Goal: Information Seeking & Learning: Find specific fact

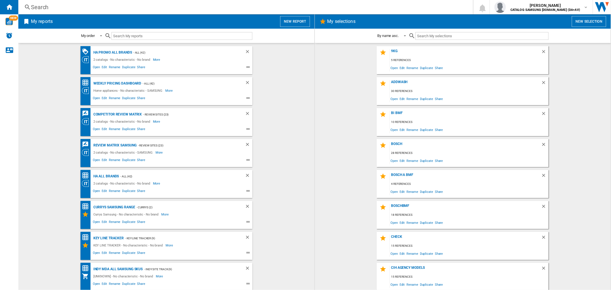
click at [77, 10] on div "Search" at bounding box center [244, 7] width 427 height 8
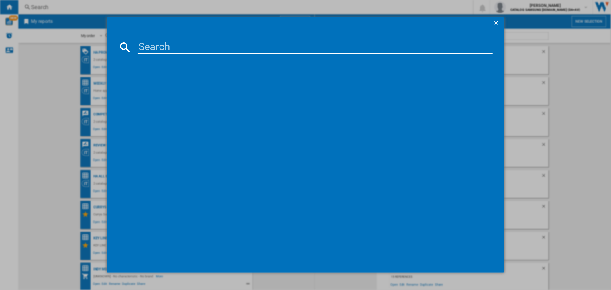
click at [161, 48] on input at bounding box center [315, 47] width 354 height 14
paste input "KBN96NSE1G"
type input "KBN96NSE1"
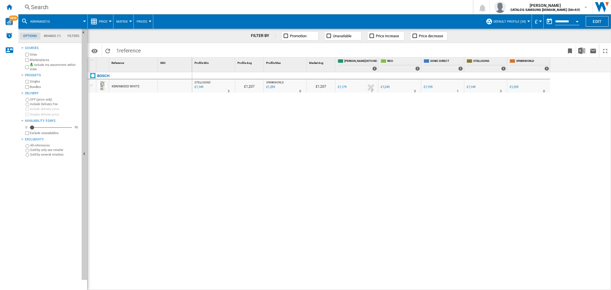
click at [386, 86] on div "£1,249" at bounding box center [385, 87] width 9 height 4
click at [473, 85] on div "£1,149" at bounding box center [470, 87] width 9 height 4
click at [138, 3] on div "Search" at bounding box center [244, 7] width 427 height 8
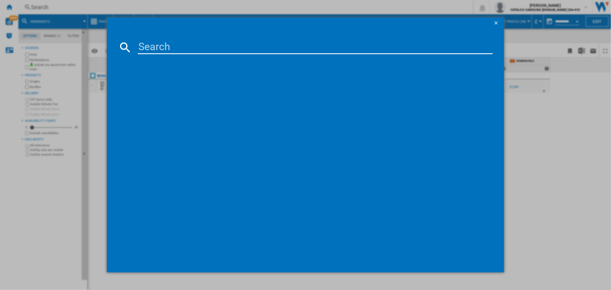
type input "HAVG5BF4S2B"
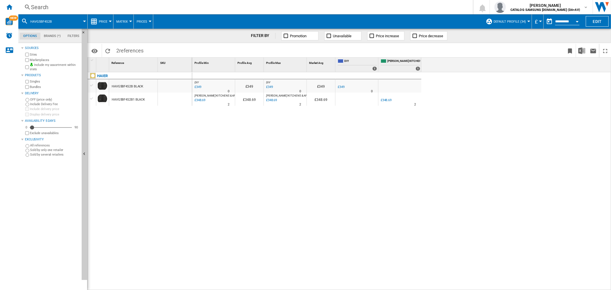
click at [343, 87] on div "£349" at bounding box center [341, 87] width 7 height 4
click at [387, 101] on div "£348.69" at bounding box center [386, 100] width 11 height 4
click at [134, 10] on div "Search" at bounding box center [244, 7] width 427 height 8
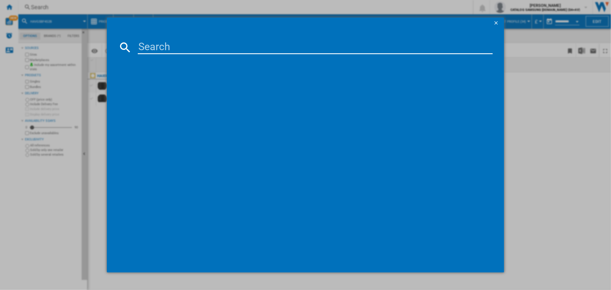
type input "HAVG6BF4HB"
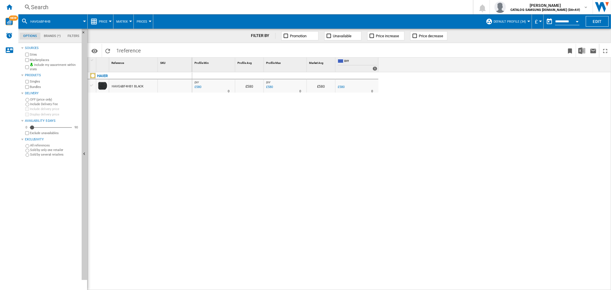
click at [340, 88] on div "£580" at bounding box center [341, 87] width 7 height 4
click at [122, 5] on div "Search" at bounding box center [244, 7] width 427 height 8
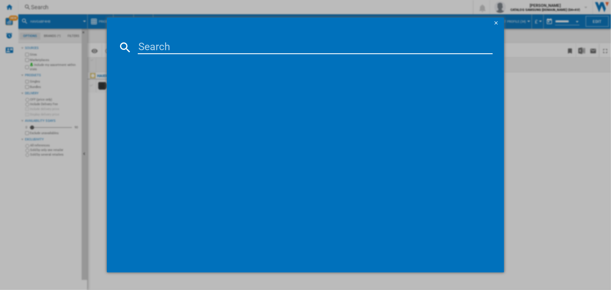
type input "HD110A2959E"
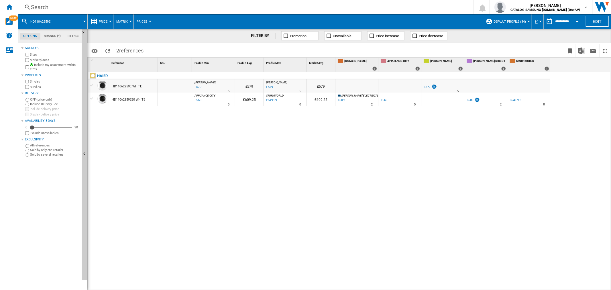
click at [428, 85] on div "£579" at bounding box center [426, 87] width 7 height 4
click at [383, 102] on div "£569" at bounding box center [384, 100] width 7 height 4
click at [93, 85] on div at bounding box center [92, 85] width 6 height 5
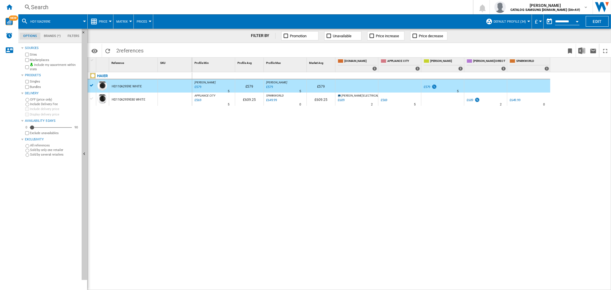
click at [139, 99] on div "HD110A2959E80 WHITE" at bounding box center [129, 99] width 34 height 13
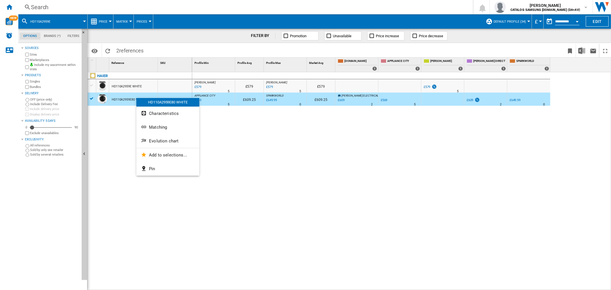
click at [173, 125] on button "Matching" at bounding box center [167, 127] width 63 height 14
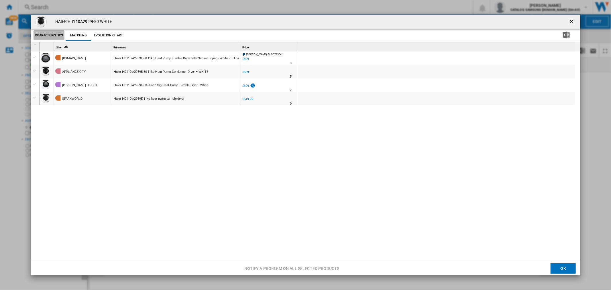
click at [50, 36] on button "Characteristics" at bounding box center [49, 35] width 31 height 10
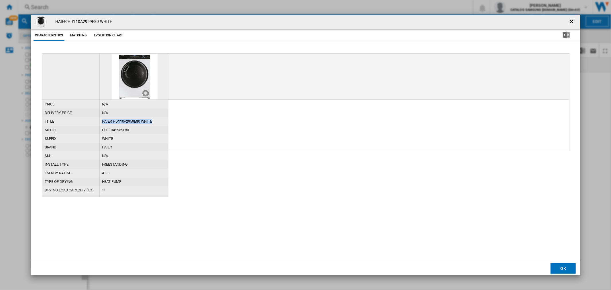
drag, startPoint x: 158, startPoint y: 123, endPoint x: 98, endPoint y: 123, distance: 60.1
click at [98, 117] on div "title HAIER HD110A2959E80 WHITE" at bounding box center [105, 117] width 126 height 0
copy div "HAIER HD110A2959E80 WHITE"
click at [574, 19] on ng-md-icon "getI18NText('BUTTONS.CLOSE_DIALOG')" at bounding box center [572, 22] width 7 height 7
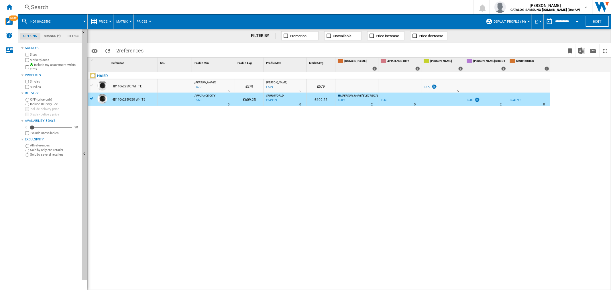
click at [137, 88] on div "HD110A2959E WHITE" at bounding box center [127, 86] width 30 height 13
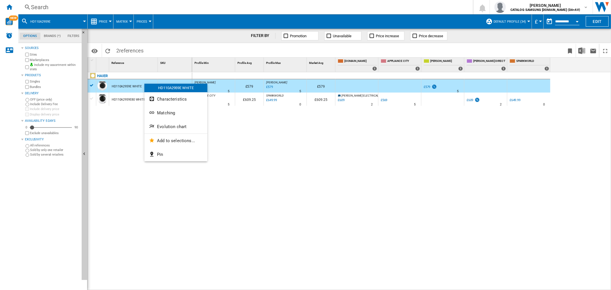
click at [173, 111] on span "Matching" at bounding box center [166, 112] width 18 height 5
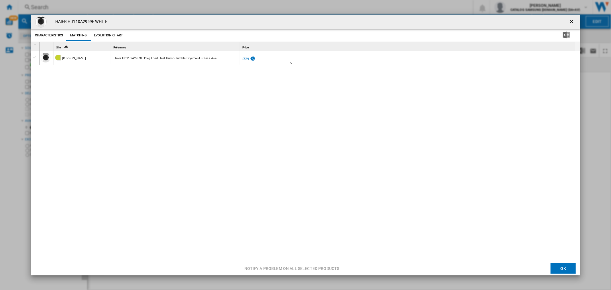
click at [34, 57] on div "Product popup" at bounding box center [35, 57] width 6 height 5
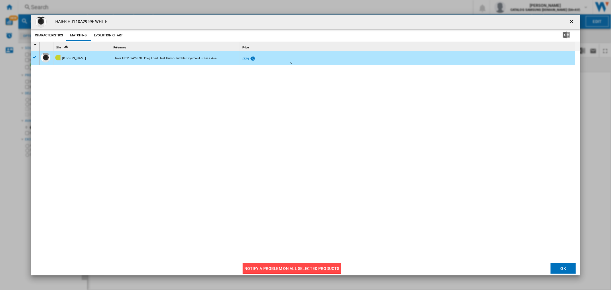
click at [251, 268] on button "Notify a problem on all selected products" at bounding box center [292, 268] width 99 height 10
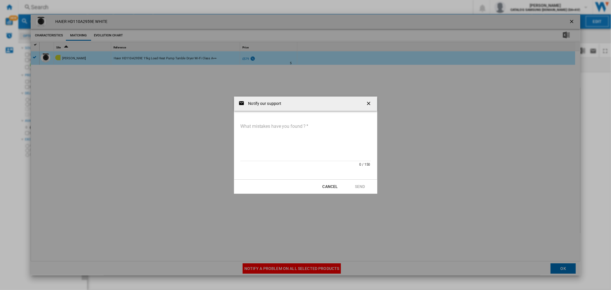
click at [316, 130] on textarea "What mistakes have you found ?" at bounding box center [305, 141] width 131 height 39
paste textarea "**********"
click at [246, 127] on textarea "**********" at bounding box center [305, 141] width 131 height 39
type textarea "**********"
click at [357, 185] on button "Send" at bounding box center [359, 186] width 25 height 10
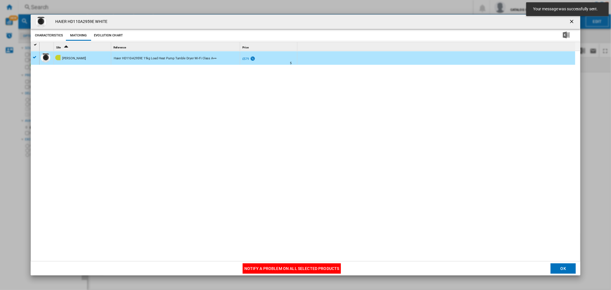
click at [558, 270] on button "OK" at bounding box center [562, 268] width 25 height 10
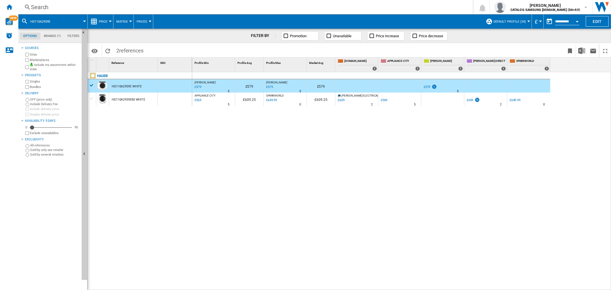
click at [143, 5] on div "Search" at bounding box center [244, 7] width 427 height 8
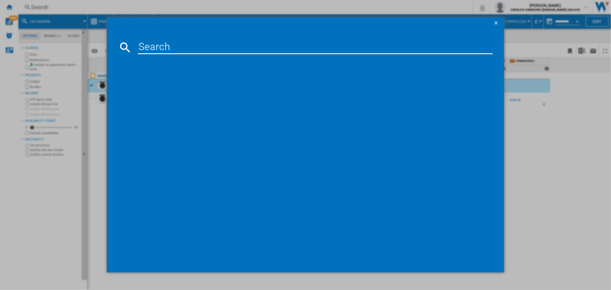
type input "HW90BP14357GTU"
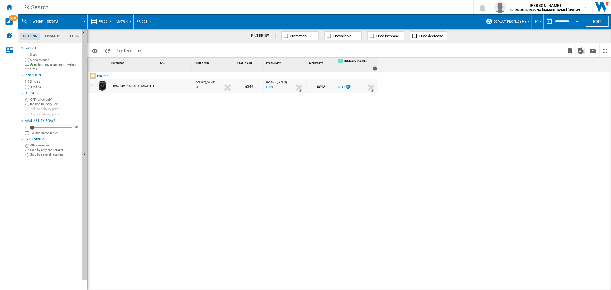
click at [151, 2] on div "Search Search 0 [PERSON_NAME] CATALOG SAMSUNG [DOMAIN_NAME] (DA+AV) CATALOG SAM…" at bounding box center [314, 7] width 592 height 14
click at [151, 9] on div "Search" at bounding box center [244, 7] width 427 height 8
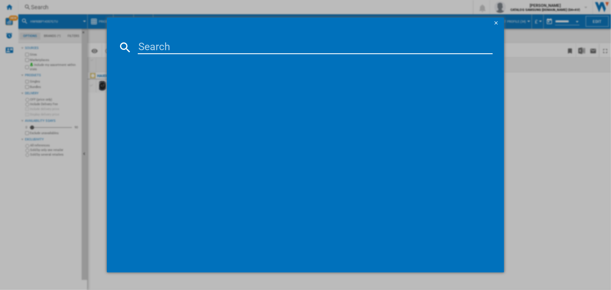
type input "[PERSON_NAME] HF1 PLUS BLACK BLUE"
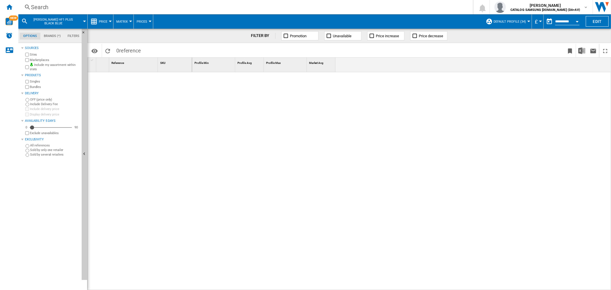
click at [70, 6] on div "Search" at bounding box center [244, 7] width 427 height 8
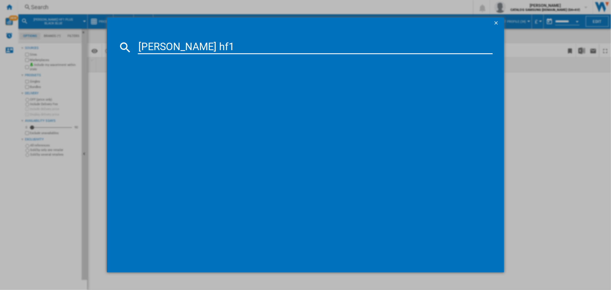
type input "[PERSON_NAME] hf1"
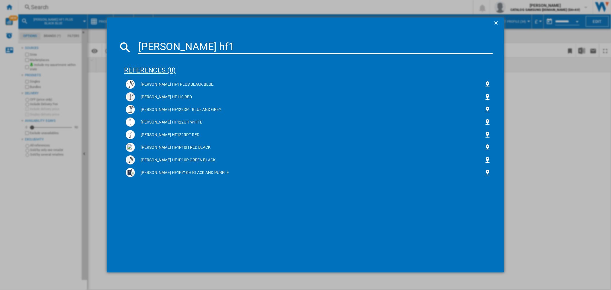
click at [150, 66] on div "references (8)" at bounding box center [308, 67] width 368 height 21
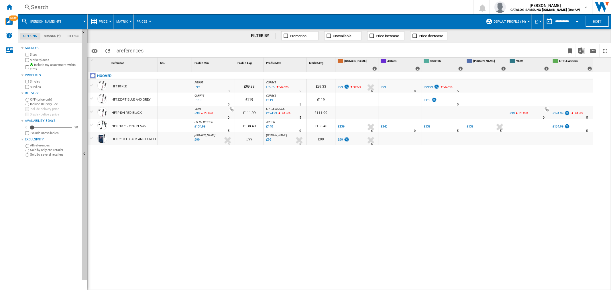
click at [128, 3] on div "Search" at bounding box center [244, 7] width 427 height 8
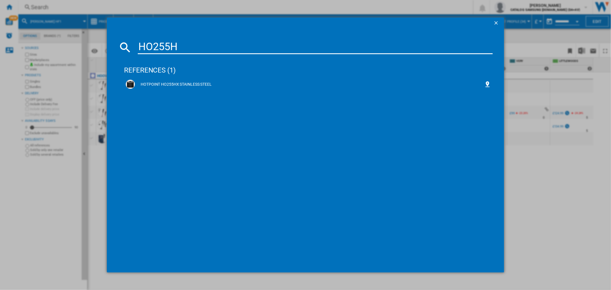
drag, startPoint x: 181, startPoint y: 50, endPoint x: 131, endPoint y: 43, distance: 50.9
click at [131, 43] on div "HO255H" at bounding box center [305, 47] width 374 height 14
paste input "CYSD82DB"
type input "CYSD82D"
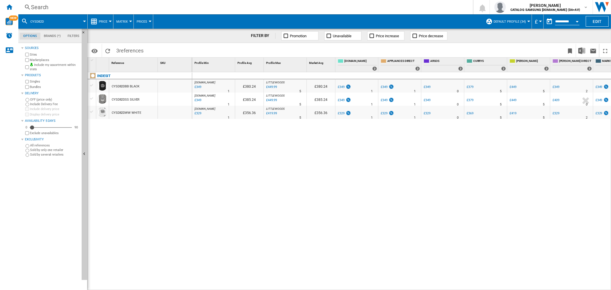
click at [135, 8] on div "Search" at bounding box center [244, 7] width 427 height 8
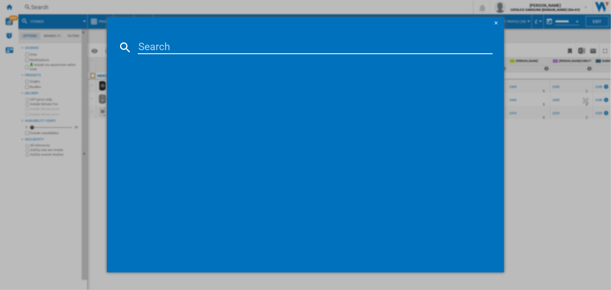
type input "IP846"
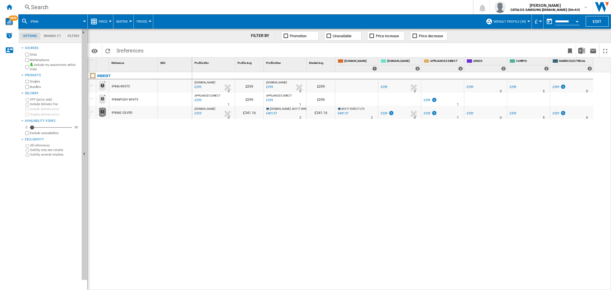
click at [424, 101] on div "£299" at bounding box center [426, 100] width 7 height 4
click at [380, 84] on div "£299" at bounding box center [384, 87] width 8 height 6
click at [139, 87] on div "IP846 WHITE" at bounding box center [133, 85] width 48 height 13
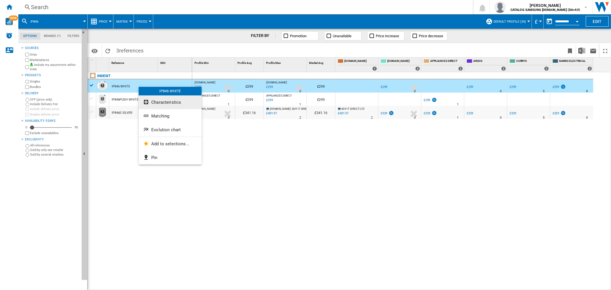
click at [171, 105] on button "Characteristics" at bounding box center [170, 102] width 63 height 14
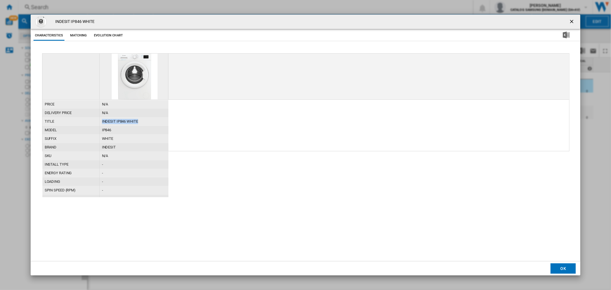
drag, startPoint x: 139, startPoint y: 119, endPoint x: 100, endPoint y: 121, distance: 39.0
click at [99, 117] on div "title INDESIT IP846 WHITE" at bounding box center [105, 117] width 126 height 0
copy div "INDESIT IP846 WHITE"
drag, startPoint x: 569, startPoint y: 19, endPoint x: 324, endPoint y: 55, distance: 248.0
click at [569, 19] on ng-md-icon "getI18NText('BUTTONS.CLOSE_DIALOG')" at bounding box center [572, 22] width 7 height 7
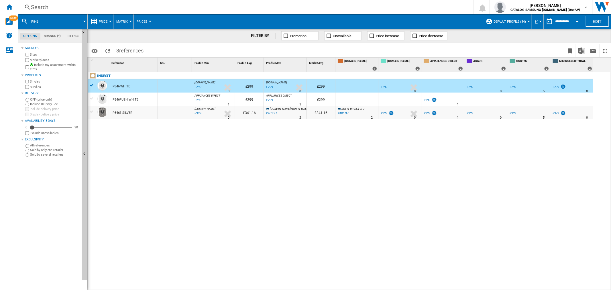
click at [140, 100] on div "IP846PUSH WHITE" at bounding box center [133, 98] width 48 height 13
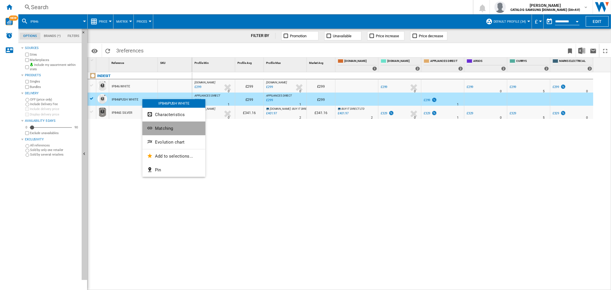
click at [167, 127] on span "Matching" at bounding box center [164, 128] width 18 height 5
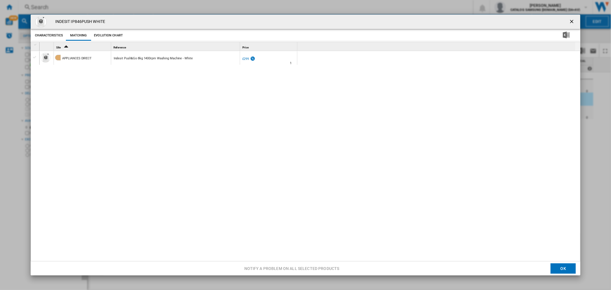
click at [36, 55] on div "Product popup" at bounding box center [35, 57] width 6 height 5
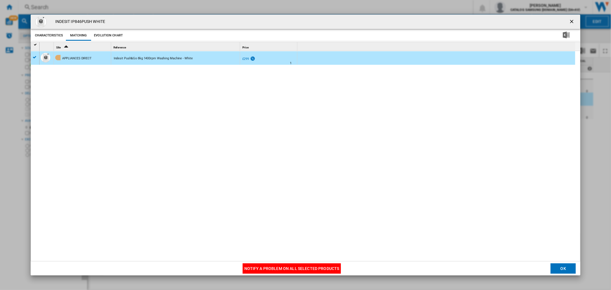
click at [265, 268] on button "Notify a problem on all selected products" at bounding box center [292, 268] width 99 height 10
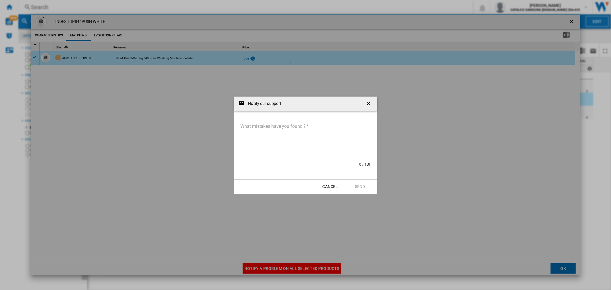
click at [265, 133] on textarea "What mistakes have you found ?" at bounding box center [305, 141] width 131 height 39
paste textarea "**********"
type textarea "**********"
click at [362, 187] on button "Send" at bounding box center [359, 186] width 25 height 10
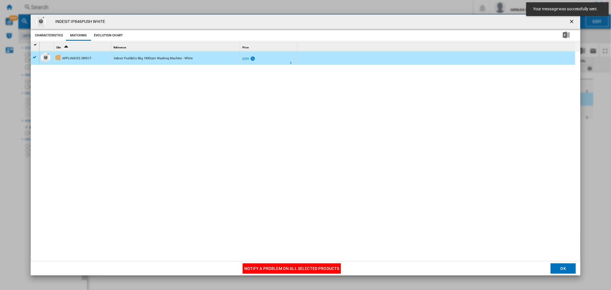
click at [570, 23] on ng-md-icon "getI18NText('BUTTONS.CLOSE_DIALOG')" at bounding box center [572, 22] width 7 height 7
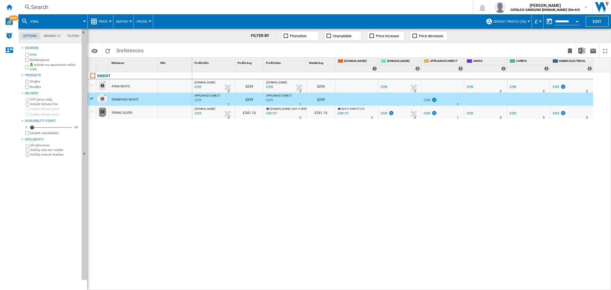
click at [164, 6] on div "Search" at bounding box center [244, 7] width 427 height 8
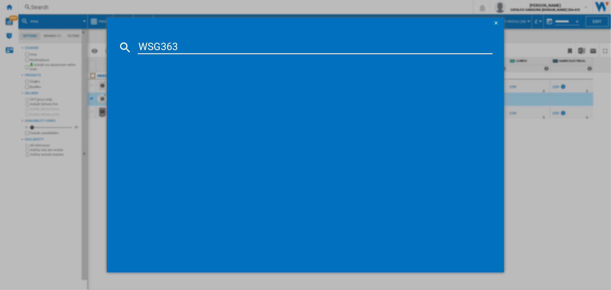
type input "WSG363"
click at [188, 45] on input "WSG363" at bounding box center [315, 47] width 354 height 14
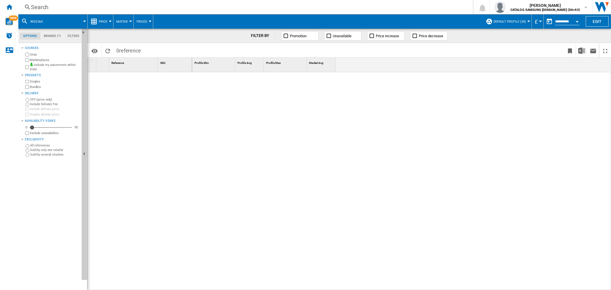
click at [98, 21] on div "Price" at bounding box center [100, 21] width 20 height 14
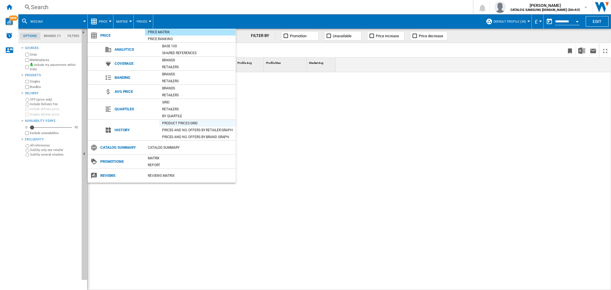
click at [199, 120] on div "Product prices grid" at bounding box center [197, 123] width 76 height 7
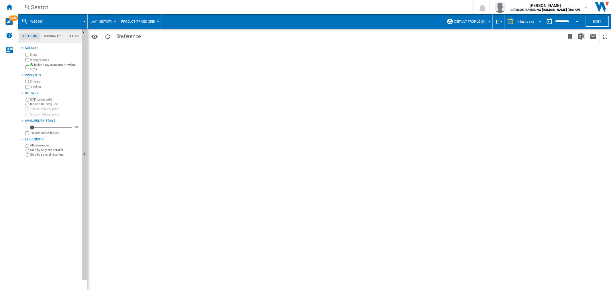
click at [539, 23] on md-select-value "7 last days" at bounding box center [530, 21] width 27 height 9
click at [523, 90] on div "32 last weeks" at bounding box center [527, 90] width 21 height 5
